Goal: Information Seeking & Learning: Learn about a topic

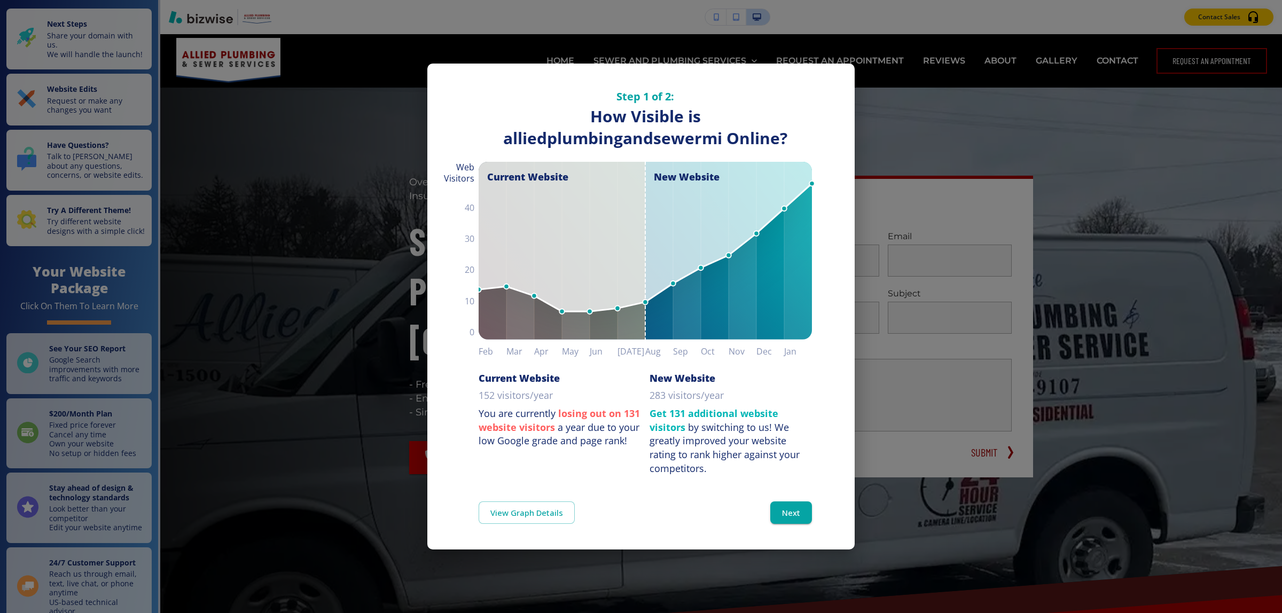
click at [832, 84] on div "Step 1 of 2: How Visible are You Online? How Visible is alliedplumbingandsewerm…" at bounding box center [640, 270] width 427 height 412
click at [841, 88] on div "Step 1 of 2: How Visible are You Online? How Visible is alliedplumbingandsewerm…" at bounding box center [640, 270] width 427 height 412
click at [900, 262] on div "Step 1 of 2: How Visible are You Online? How Visible is alliedplumbingandsewerm…" at bounding box center [641, 306] width 1282 height 613
click at [1116, 252] on div "Step 1 of 2: How Visible are You Online? How Visible is alliedplumbingandsewerm…" at bounding box center [641, 306] width 1282 height 613
click at [793, 513] on button "Next" at bounding box center [791, 512] width 42 height 22
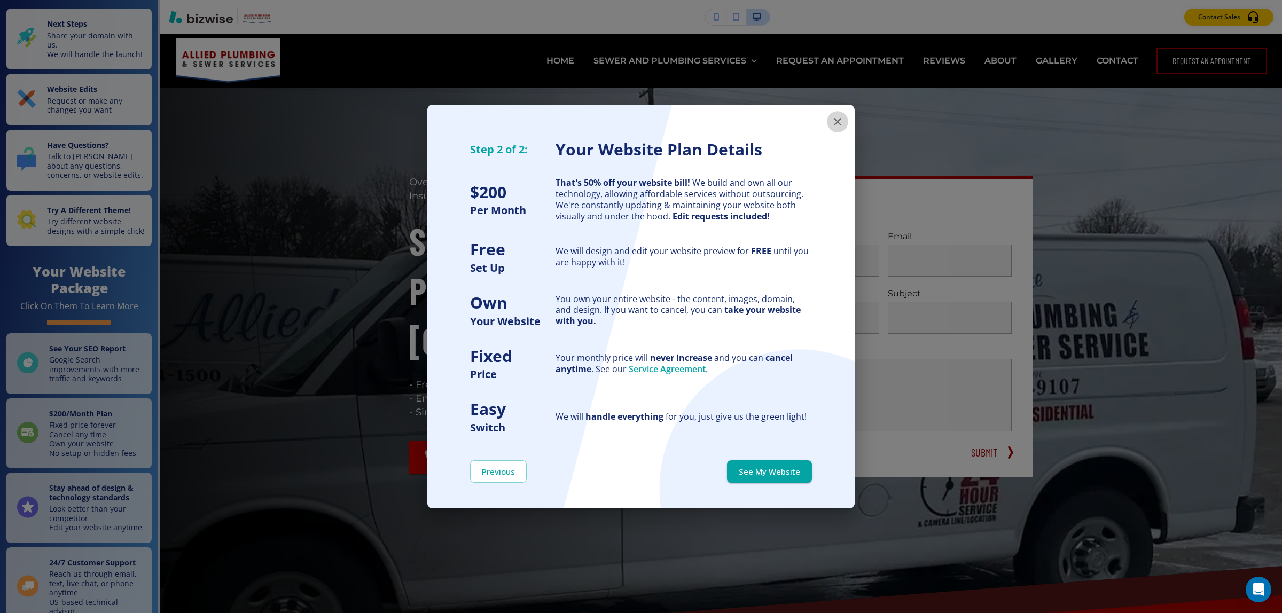
click at [836, 124] on icon "button" at bounding box center [837, 121] width 13 height 13
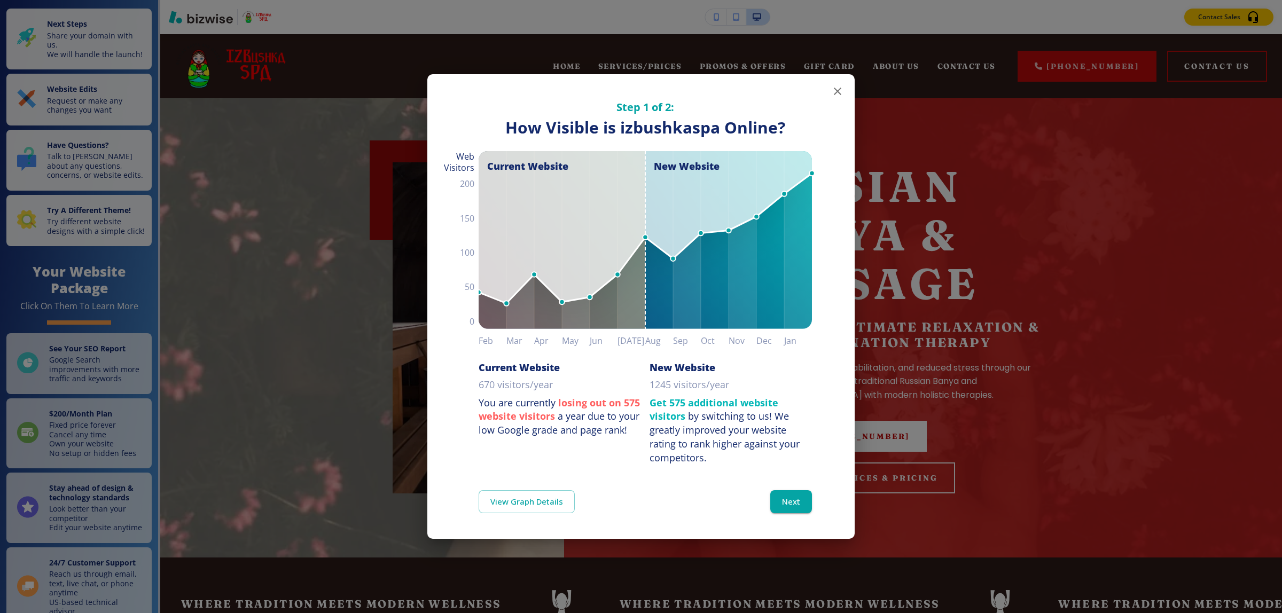
click at [834, 90] on icon "button" at bounding box center [837, 91] width 13 height 13
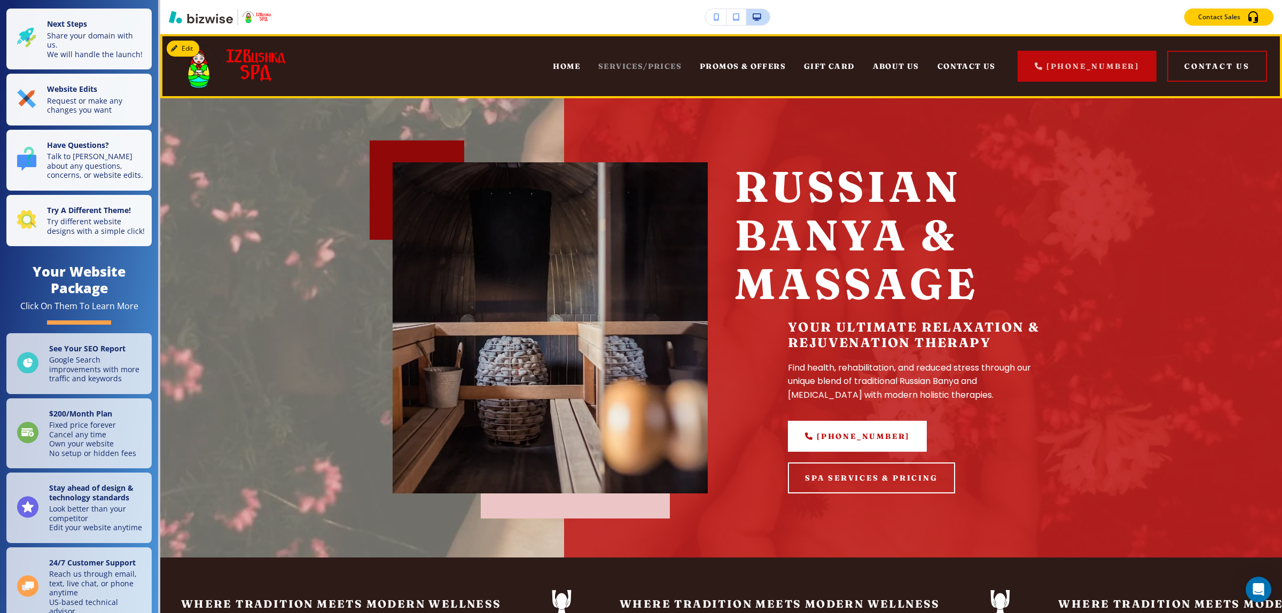
click at [638, 70] on span "SERVICES/PRICES" at bounding box center [639, 66] width 83 height 10
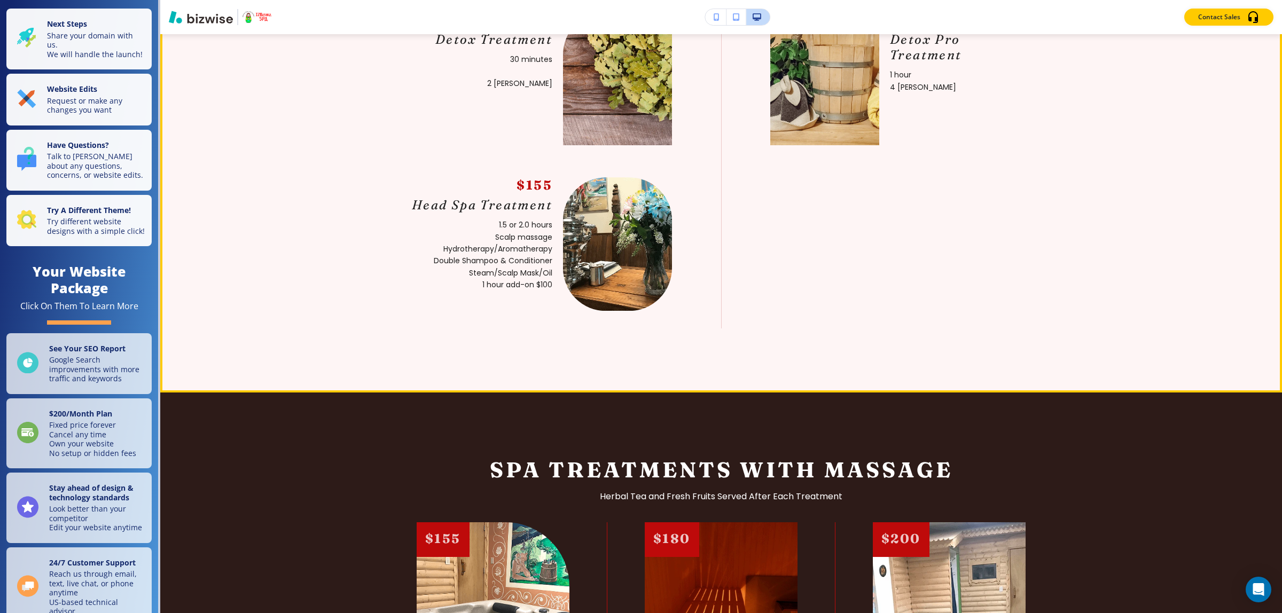
scroll to position [801, 0]
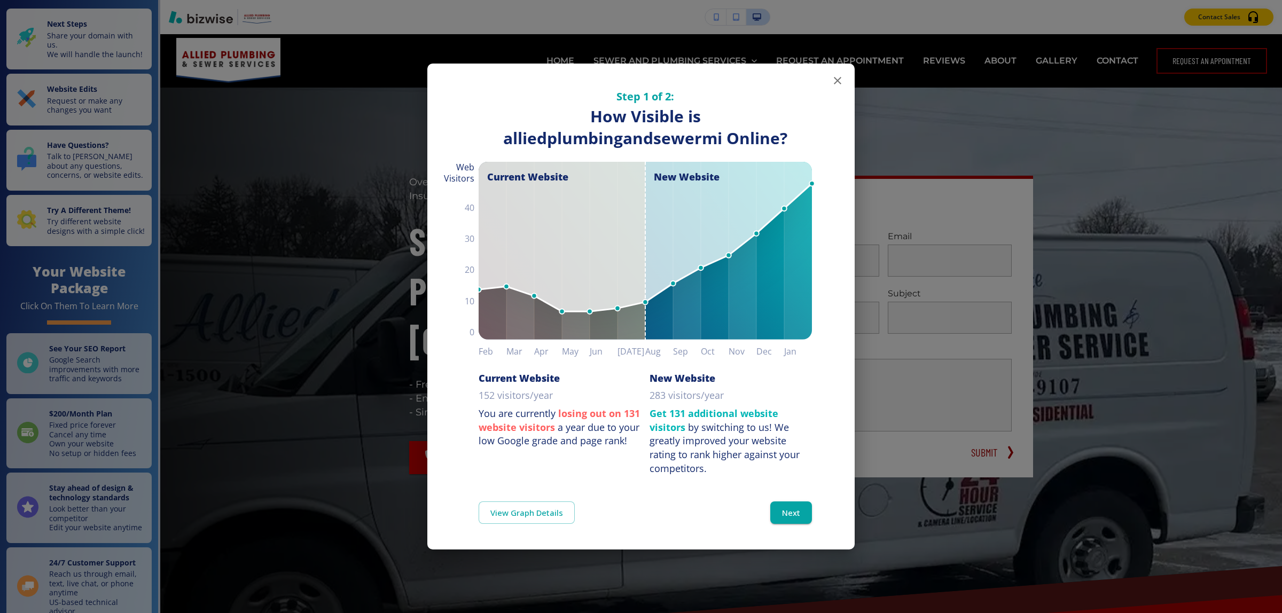
click at [841, 79] on icon "button" at bounding box center [837, 80] width 13 height 13
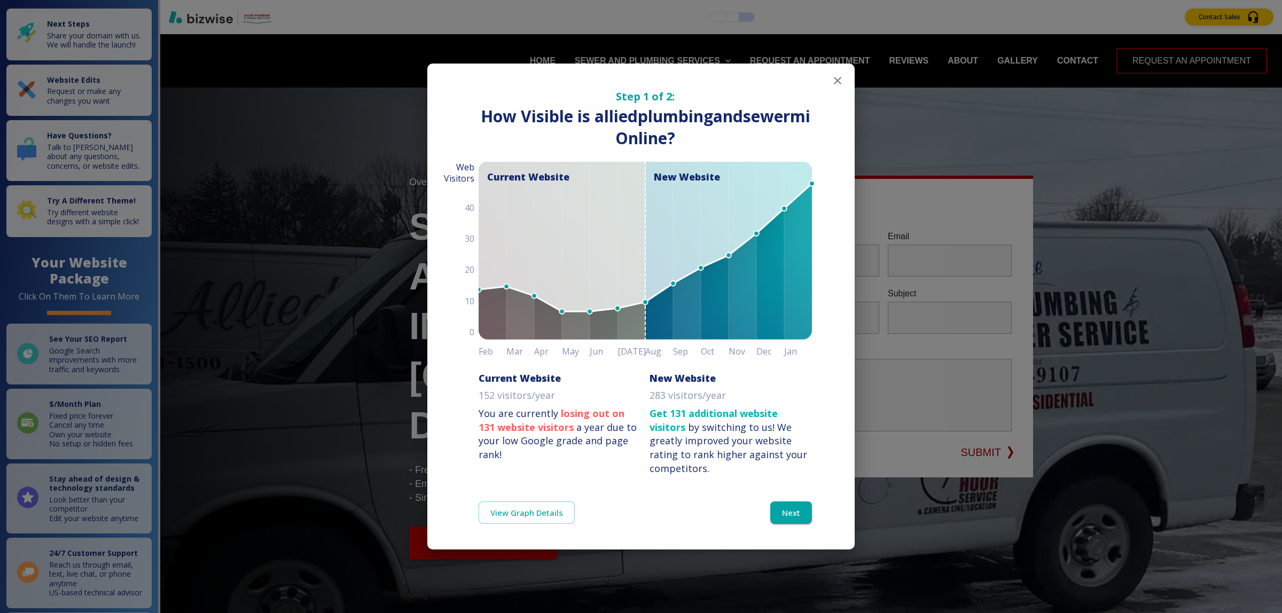
click at [838, 79] on icon "button" at bounding box center [837, 80] width 7 height 7
